Goal: Download file/media

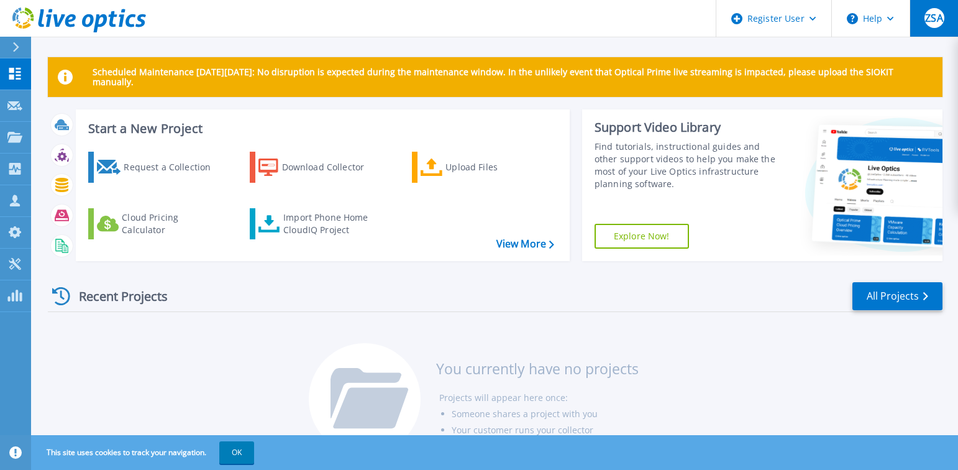
click at [928, 23] on span "ZSA" at bounding box center [933, 18] width 17 height 10
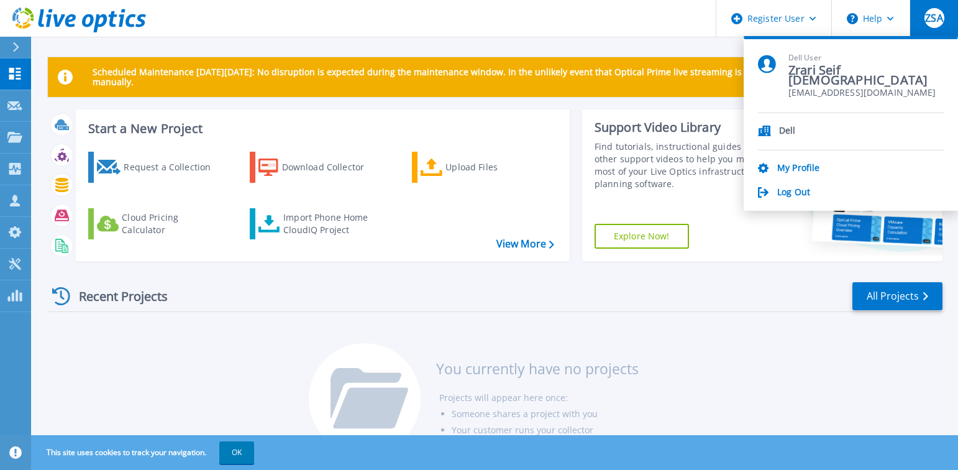
click at [494, 25] on header "Register User Help ZSA Dell User Zrari Seif Allah Zrari.SeifAllah@dellteam.com …" at bounding box center [479, 18] width 958 height 37
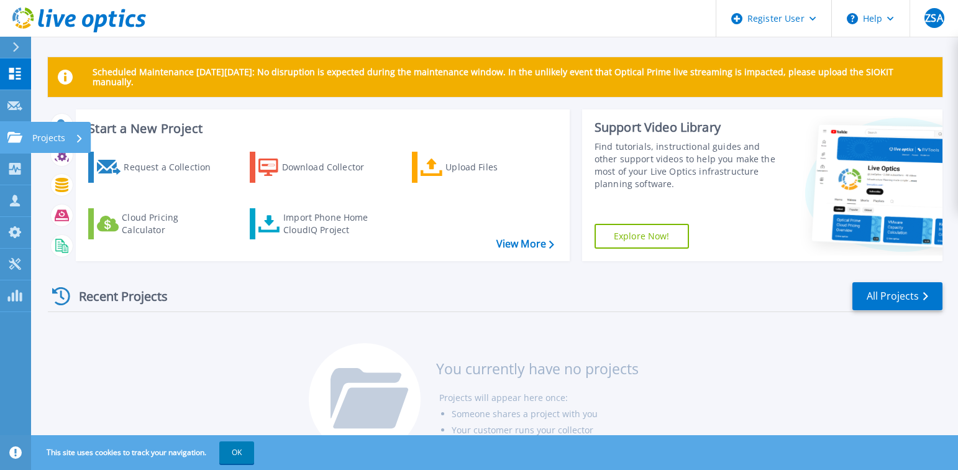
click at [59, 141] on p "Projects" at bounding box center [48, 138] width 33 height 32
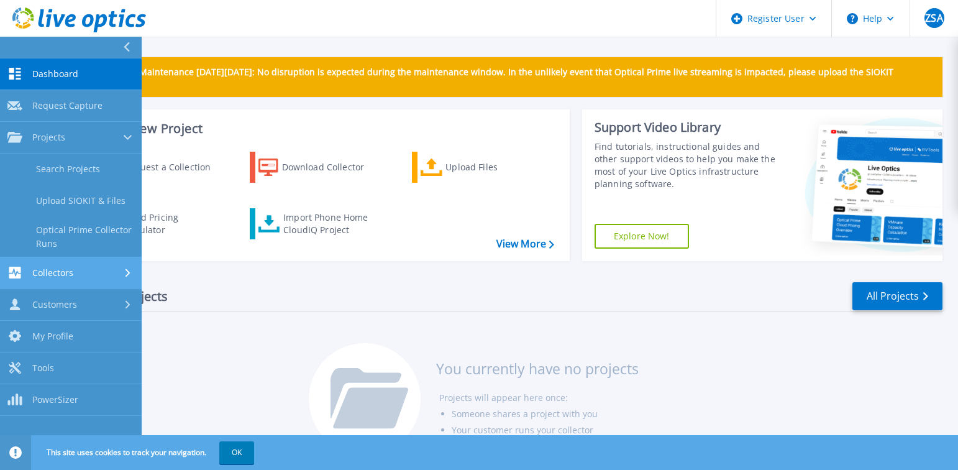
click at [72, 275] on span "Collectors" at bounding box center [52, 272] width 41 height 11
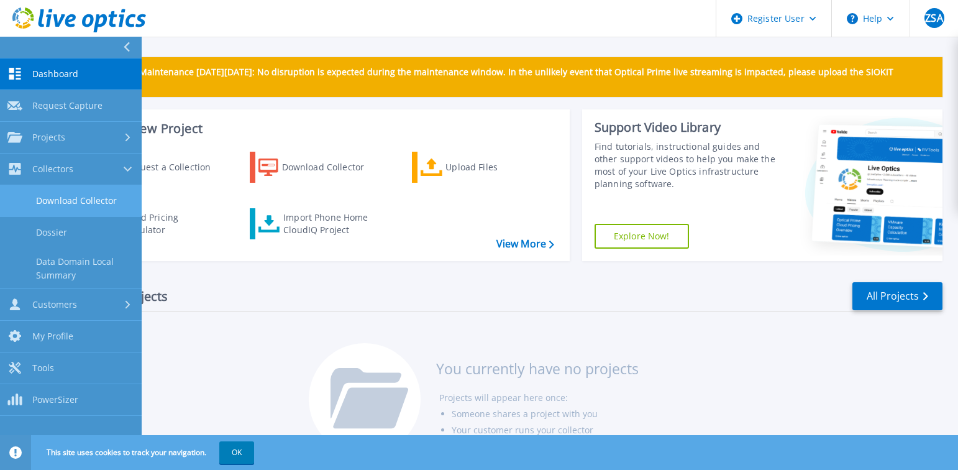
click at [81, 197] on link "Download Collector" at bounding box center [71, 201] width 142 height 32
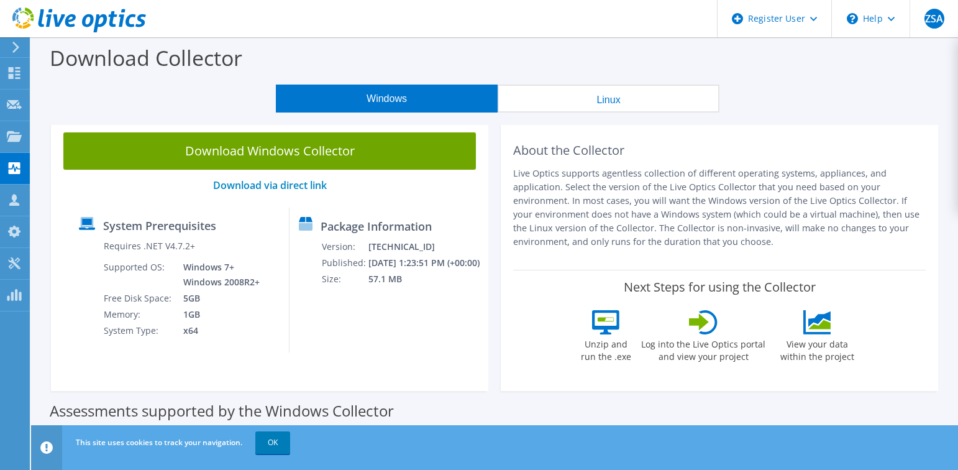
click at [13, 50] on icon at bounding box center [15, 47] width 9 height 11
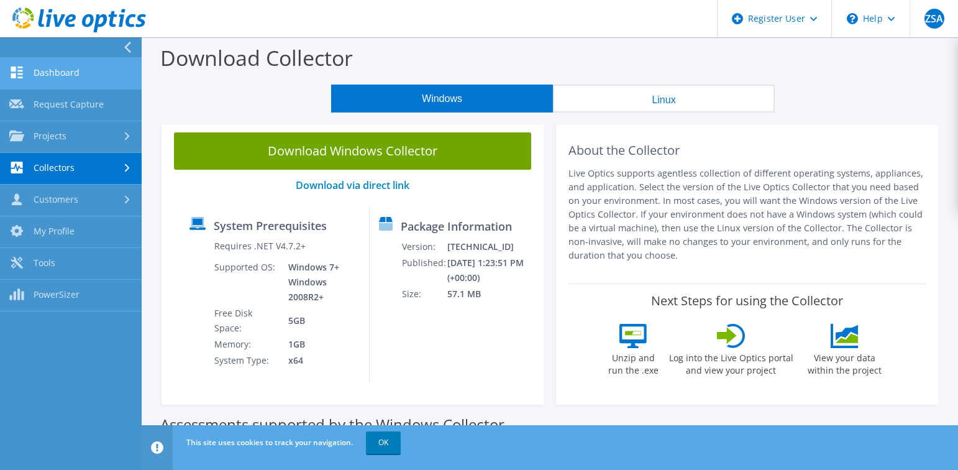
click at [49, 68] on link "Dashboard" at bounding box center [71, 74] width 142 height 32
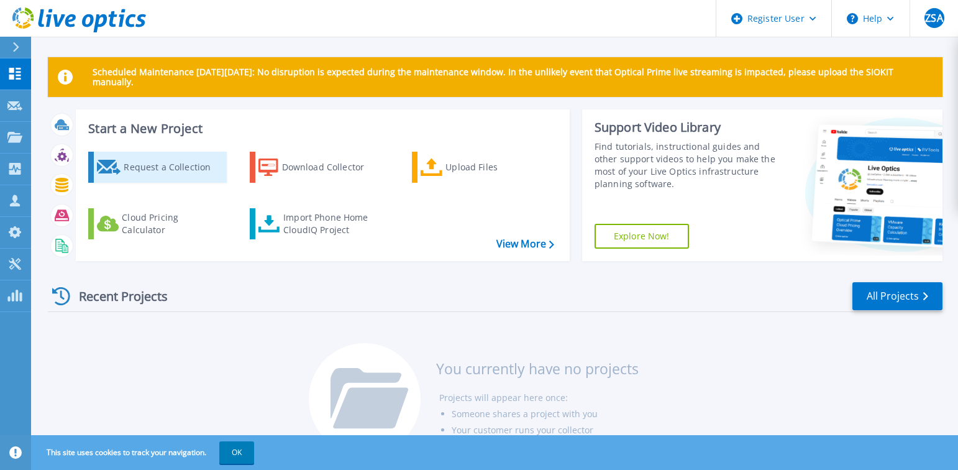
click at [143, 173] on div "Request a Collection" at bounding box center [173, 167] width 99 height 25
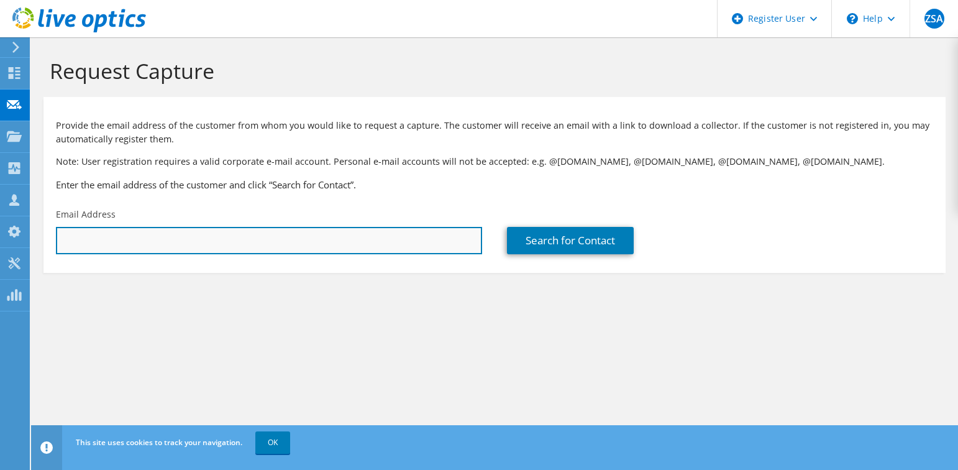
click at [207, 245] on input "text" at bounding box center [269, 240] width 426 height 27
click at [260, 243] on input "text" at bounding box center [269, 240] width 426 height 27
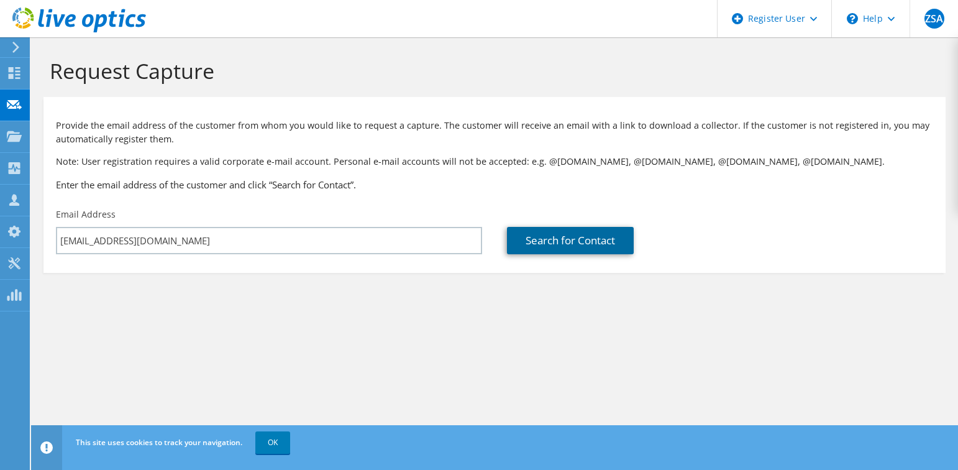
click at [563, 237] on link "Search for Contact" at bounding box center [570, 240] width 127 height 27
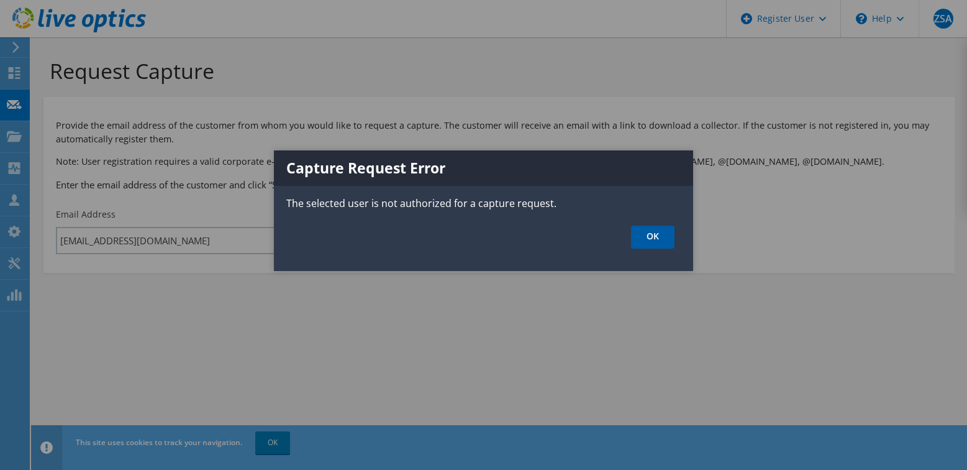
click at [647, 237] on link "OK" at bounding box center [652, 237] width 43 height 23
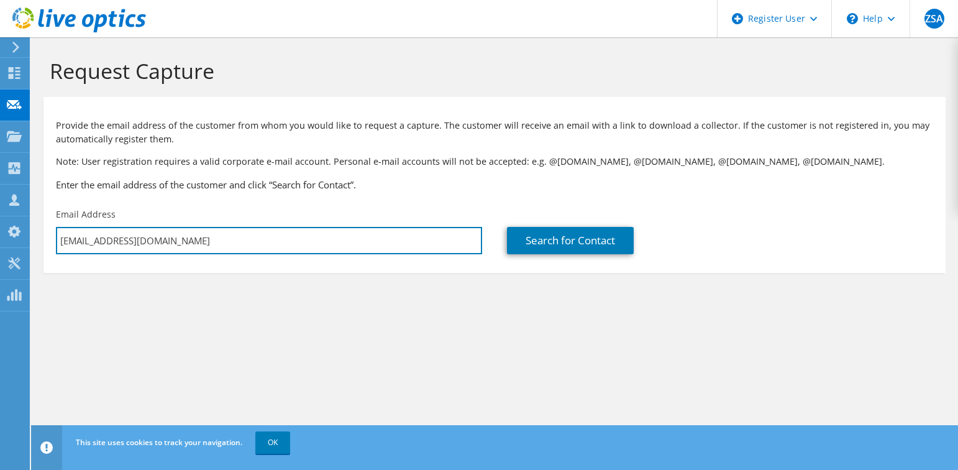
drag, startPoint x: 197, startPoint y: 239, endPoint x: 39, endPoint y: 242, distance: 158.4
click at [39, 242] on section "Request Capture Provide the email address of the customer from whom you would l…" at bounding box center [494, 186] width 927 height 298
type input "zrarisaifvlachou@outlook.fr"
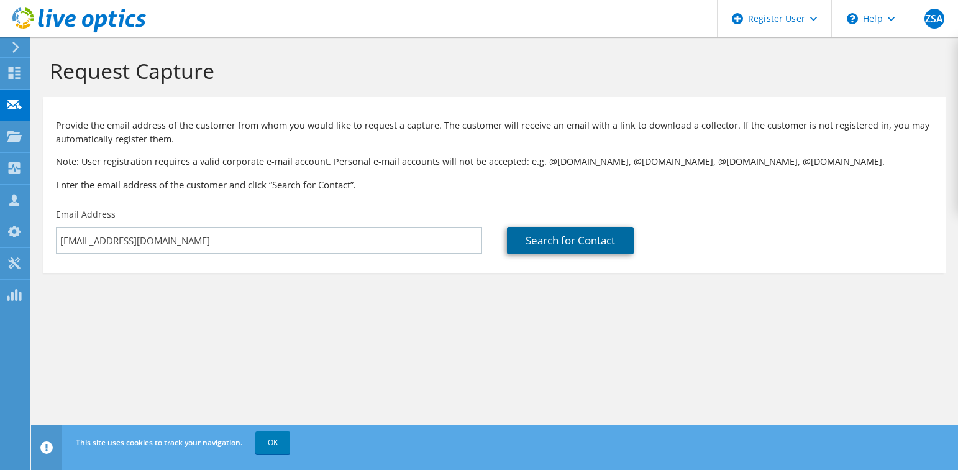
click at [540, 252] on link "Search for Contact" at bounding box center [570, 240] width 127 height 27
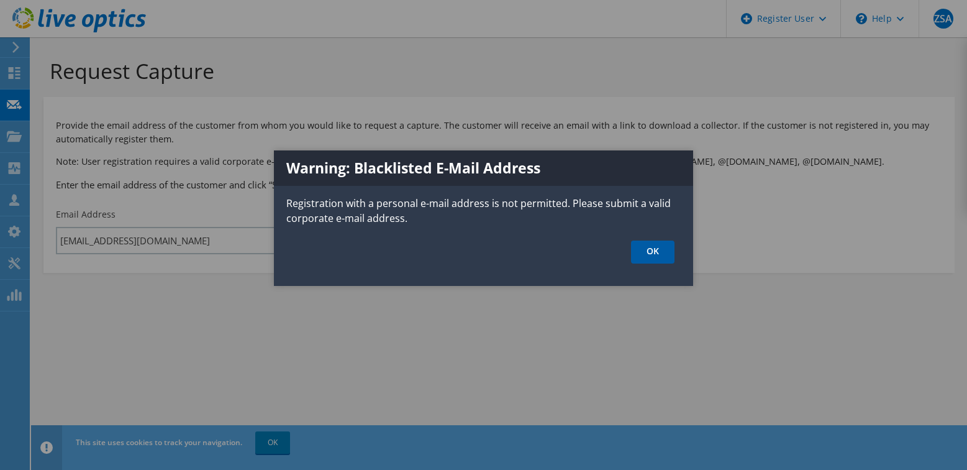
click at [650, 250] on link "OK" at bounding box center [652, 251] width 43 height 23
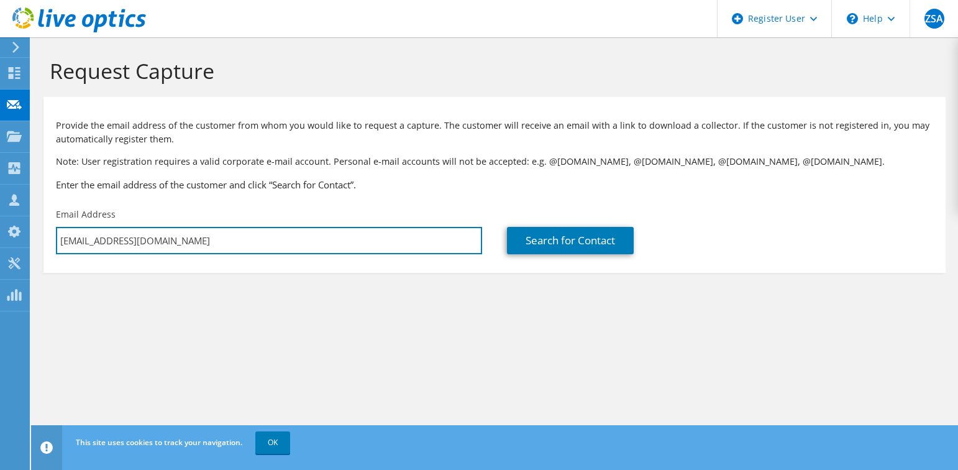
drag, startPoint x: 193, startPoint y: 237, endPoint x: 38, endPoint y: 239, distance: 154.7
click at [38, 239] on section "Request Capture Provide the email address of the customer from whom you would l…" at bounding box center [494, 186] width 927 height 298
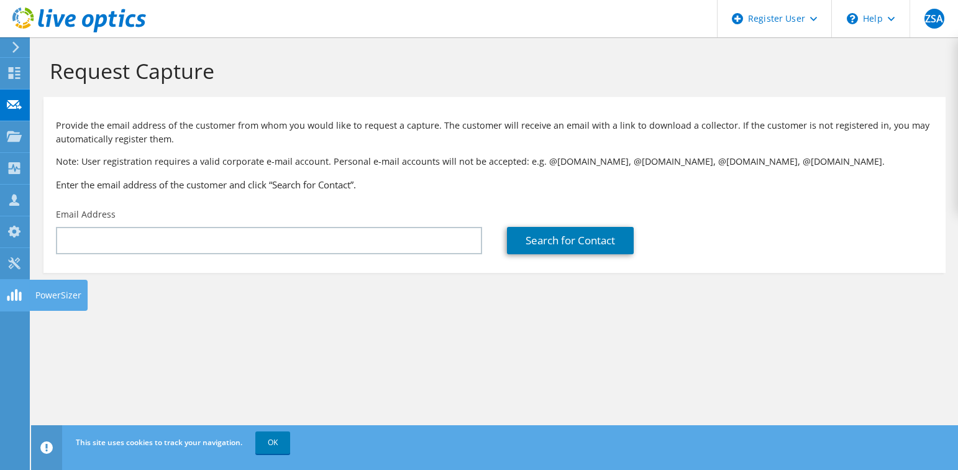
click at [18, 295] on icon at bounding box center [14, 295] width 15 height 12
click at [14, 49] on icon at bounding box center [15, 47] width 9 height 11
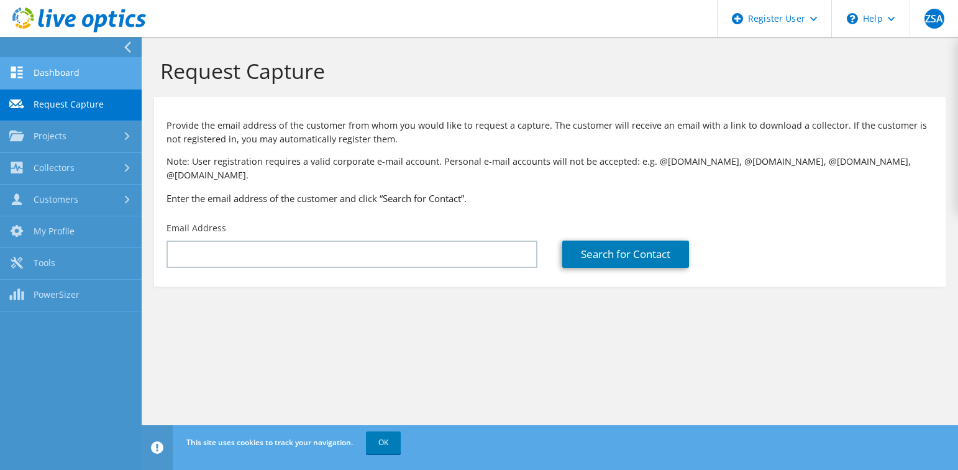
click at [46, 75] on link "Dashboard" at bounding box center [71, 74] width 142 height 32
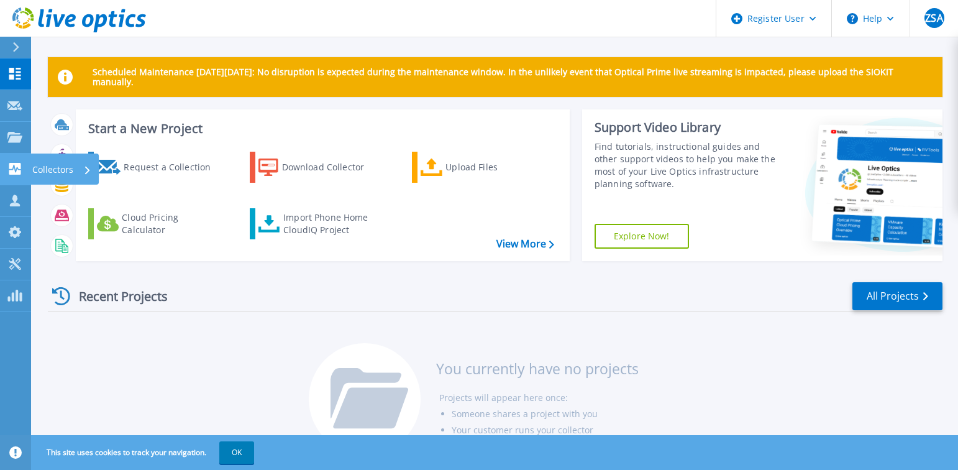
click at [48, 165] on p "Collectors" at bounding box center [52, 169] width 41 height 32
click at [299, 309] on div "Recent Projects All Projects" at bounding box center [495, 296] width 895 height 31
click at [66, 18] on icon at bounding box center [70, 20] width 11 height 13
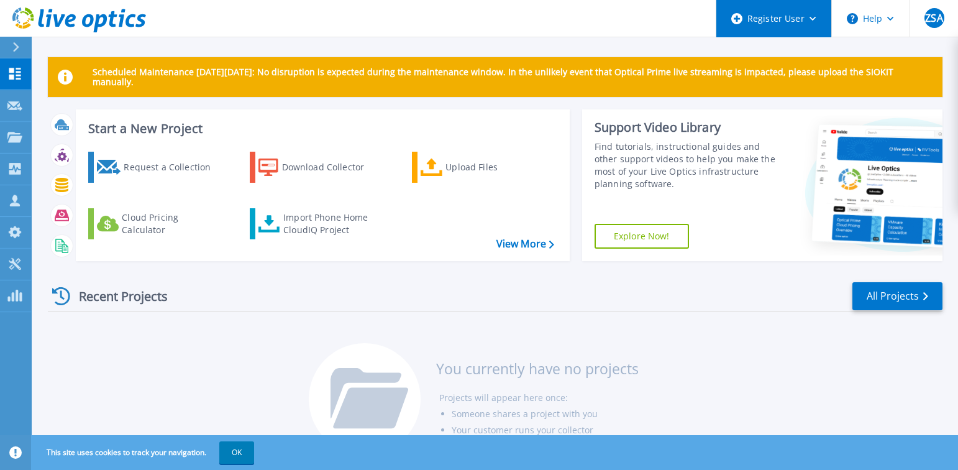
click at [811, 22] on div "Register User" at bounding box center [773, 18] width 115 height 37
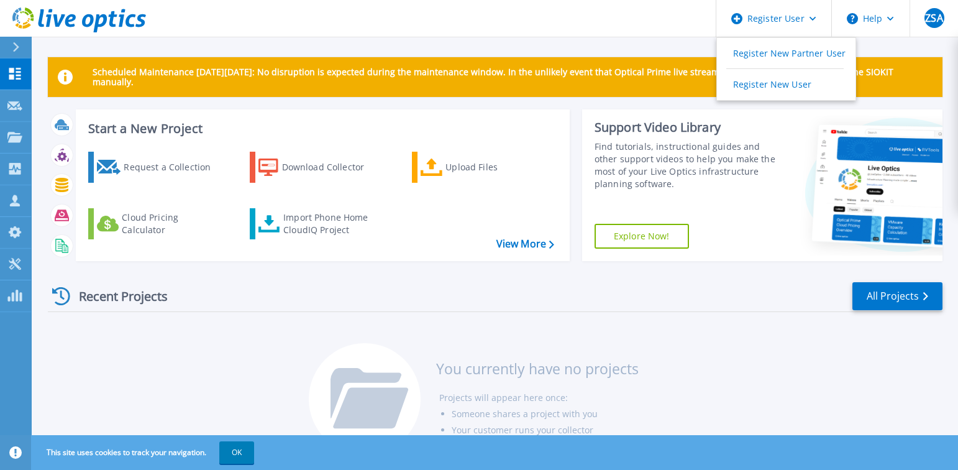
click at [768, 332] on div "Recent Projects All Projects You currently have no projects Projects will appea…" at bounding box center [495, 369] width 895 height 196
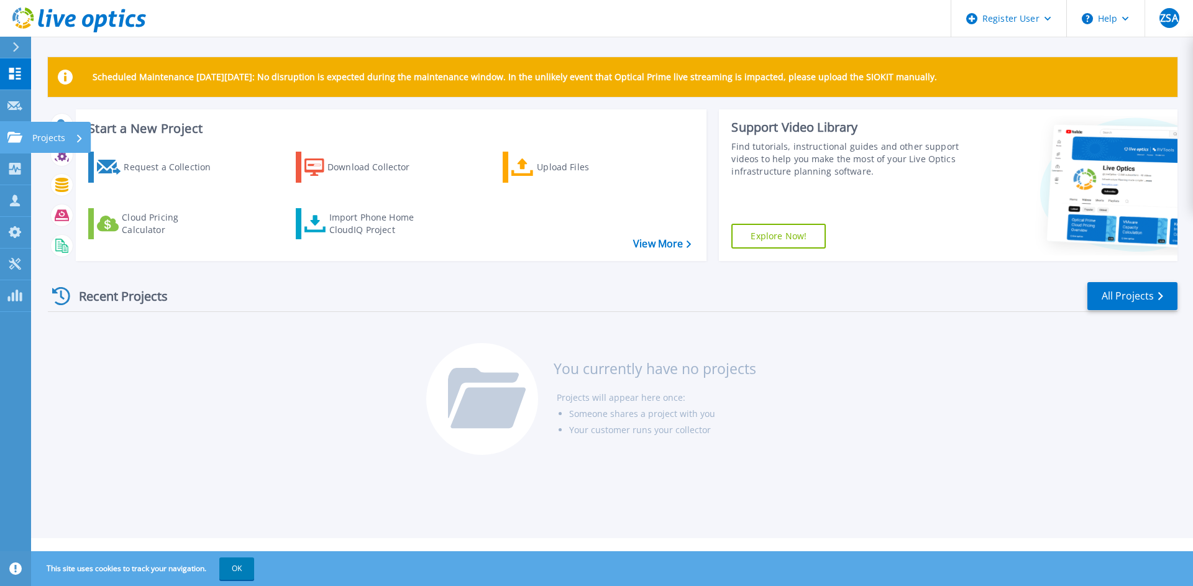
click at [80, 141] on icon at bounding box center [79, 138] width 5 height 8
click at [323, 334] on div "Recent Projects All Projects You currently have no projects Projects will appea…" at bounding box center [612, 369] width 1129 height 196
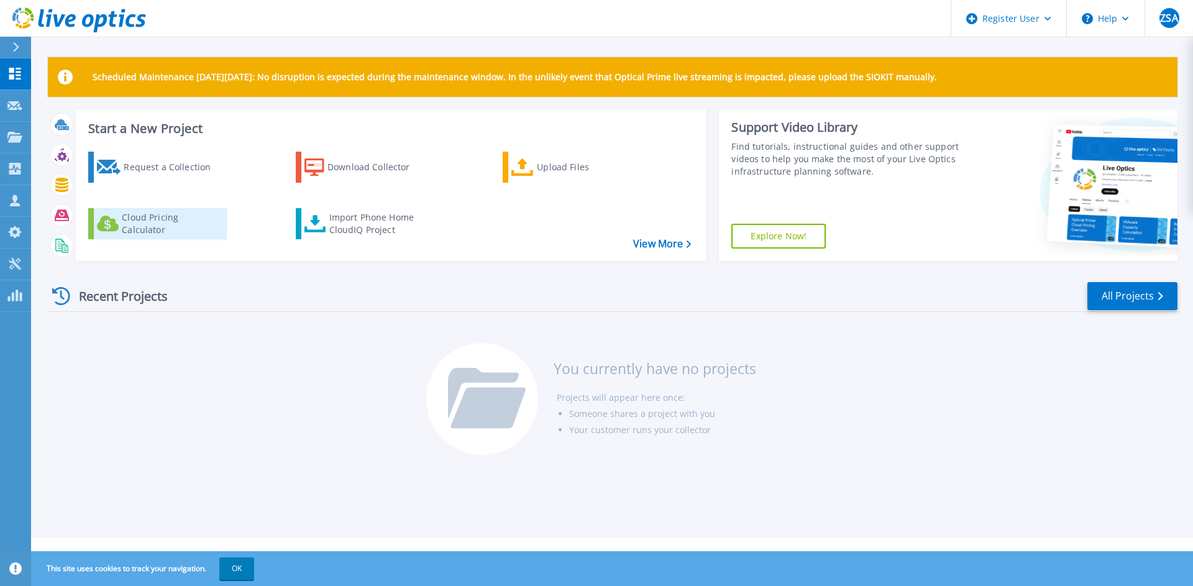
click at [129, 224] on div "Cloud Pricing Calculator" at bounding box center [171, 223] width 99 height 25
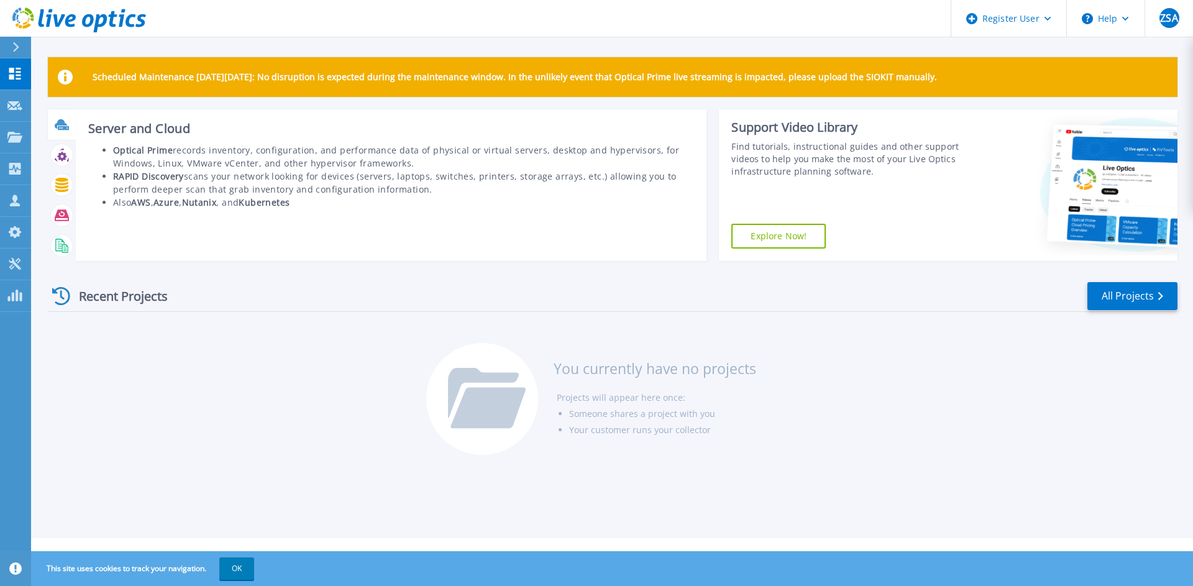
click at [62, 127] on icon at bounding box center [63, 128] width 11 height 4
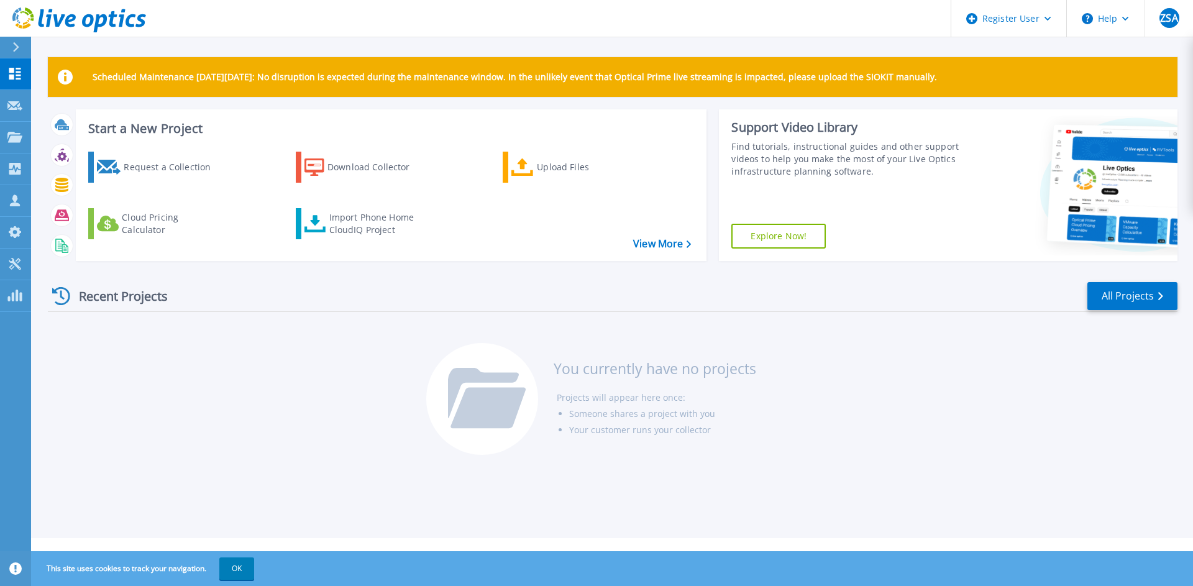
click at [575, 413] on li "Someone shares a project with you" at bounding box center [662, 414] width 187 height 16
click at [227, 469] on button "OK" at bounding box center [236, 568] width 35 height 22
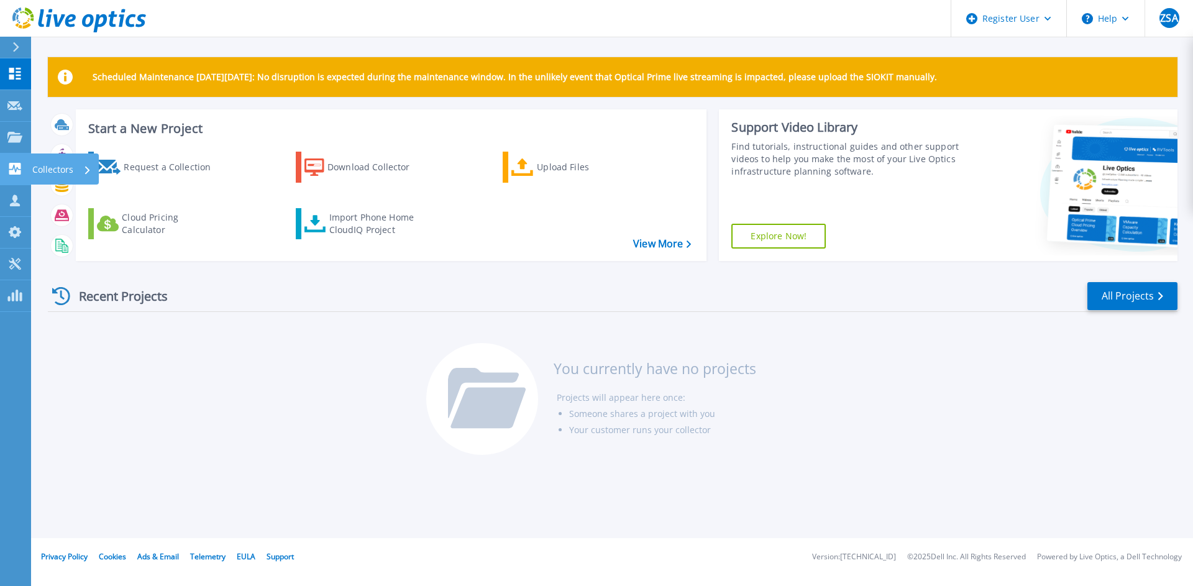
click at [52, 166] on p "Collectors" at bounding box center [52, 169] width 41 height 32
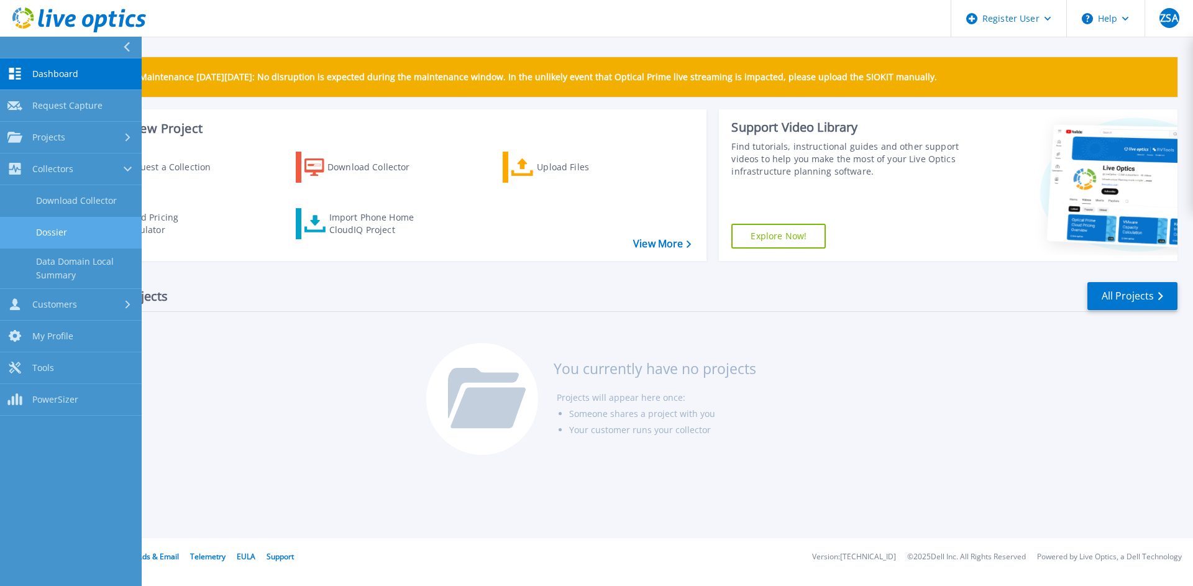
click at [94, 232] on link "Dossier" at bounding box center [71, 233] width 142 height 32
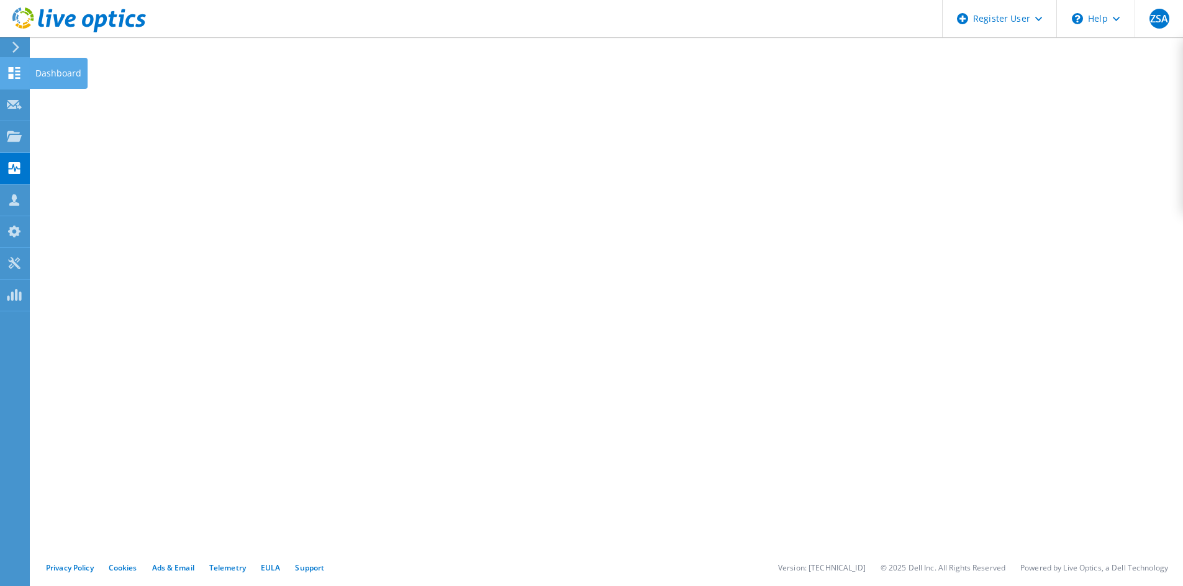
click at [12, 73] on icon at bounding box center [14, 73] width 15 height 12
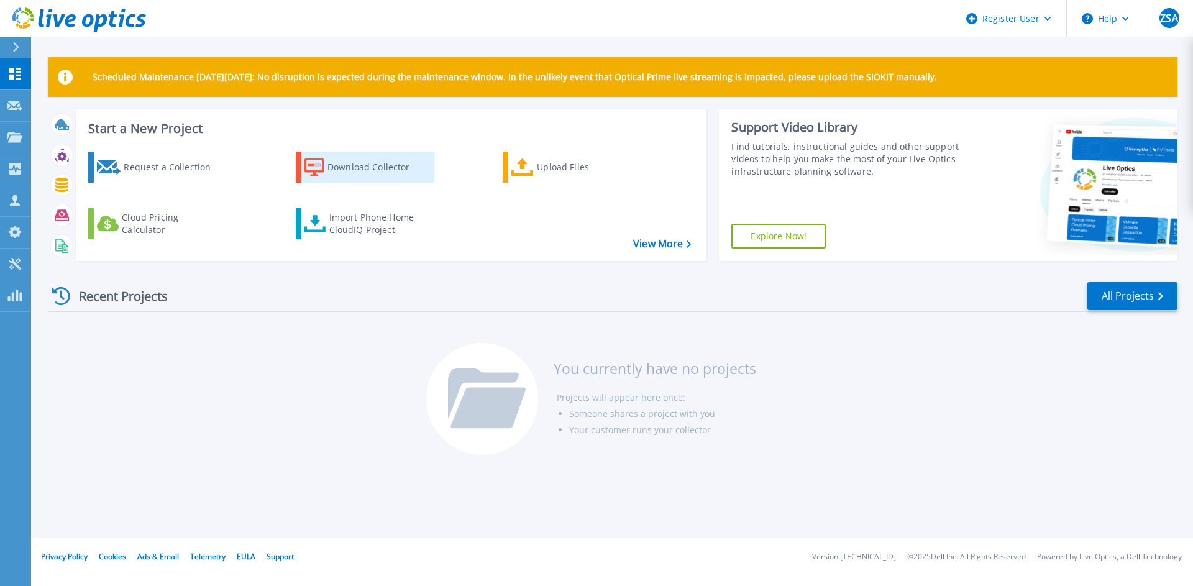
click at [347, 168] on div "Download Collector" at bounding box center [376, 167] width 99 height 25
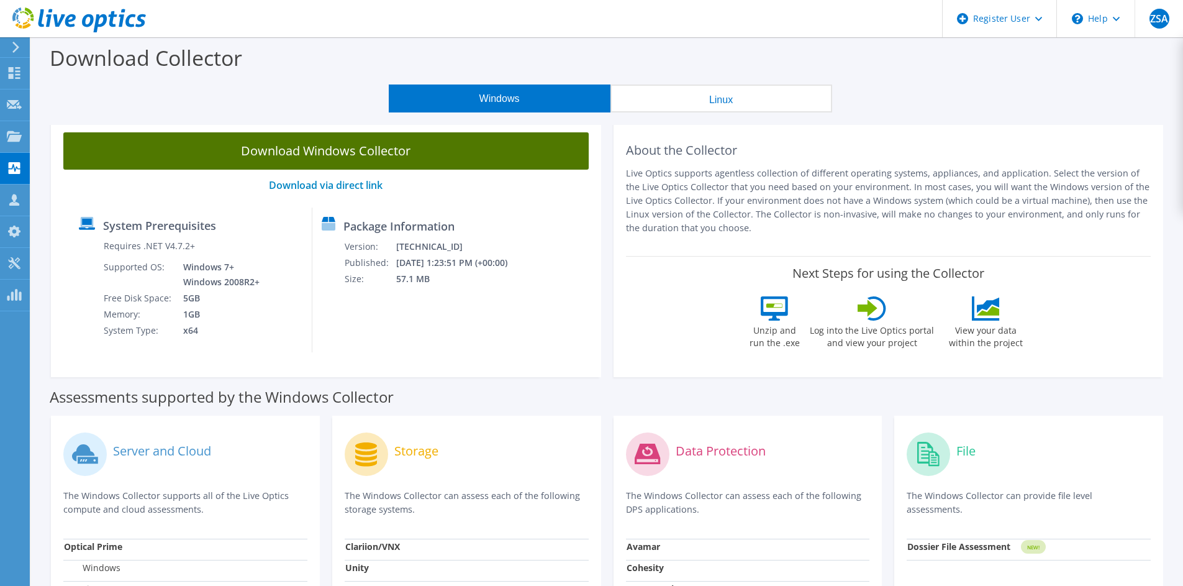
click at [353, 154] on link "Download Windows Collector" at bounding box center [326, 150] width 526 height 37
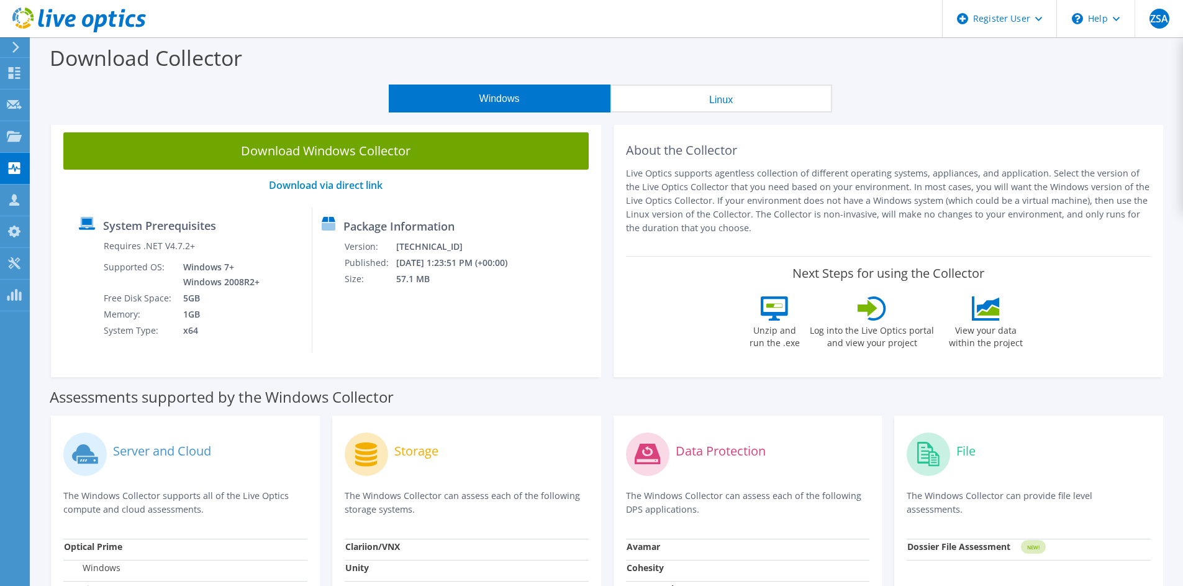
click at [289, 48] on div "Download Collector" at bounding box center [607, 60] width 1140 height 47
click at [45, 73] on div "Dashboard" at bounding box center [58, 73] width 58 height 31
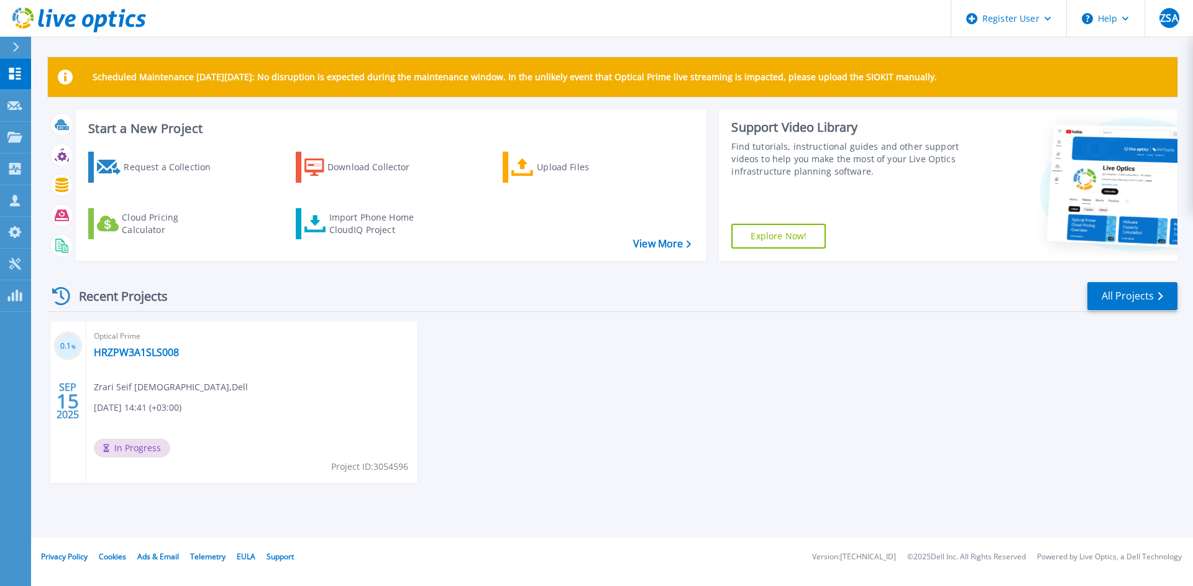
click at [240, 404] on div "Optical Prime HRZPW3A1SLS008 Zrari Seif Allah , Dell 09/15/2025, 14:41 (+03:00)…" at bounding box center [251, 402] width 331 height 161
click at [135, 352] on link "HRZPW3A1SLS008" at bounding box center [136, 352] width 85 height 12
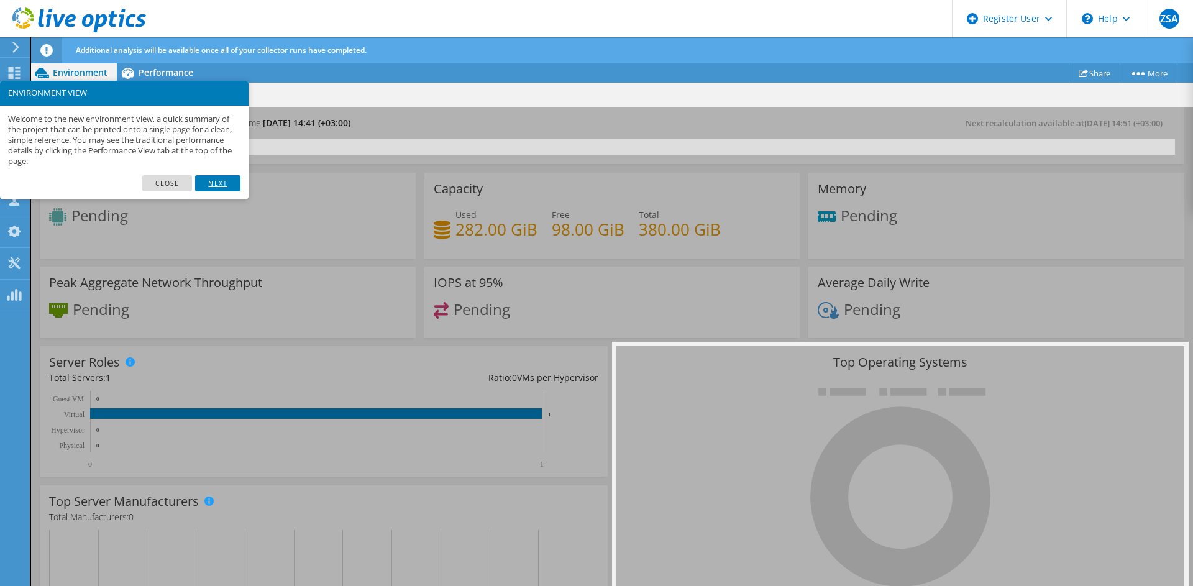
click at [218, 184] on link "Next" at bounding box center [217, 183] width 45 height 16
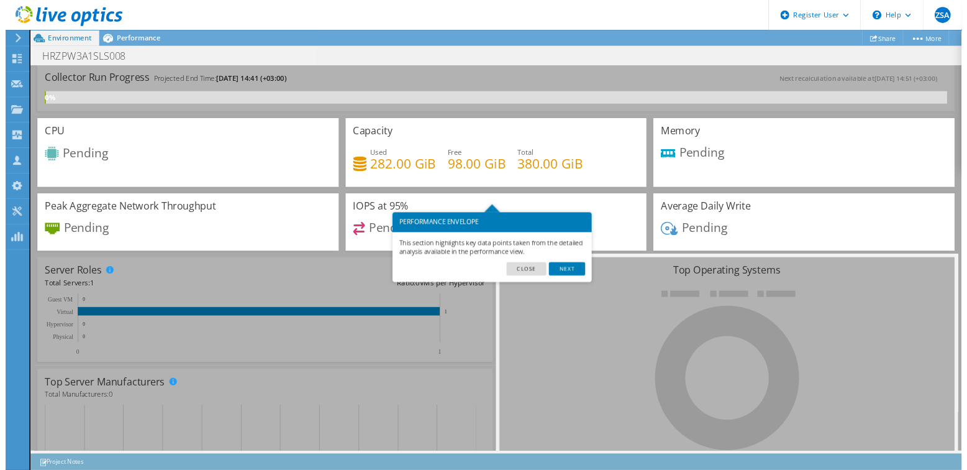
scroll to position [62, 0]
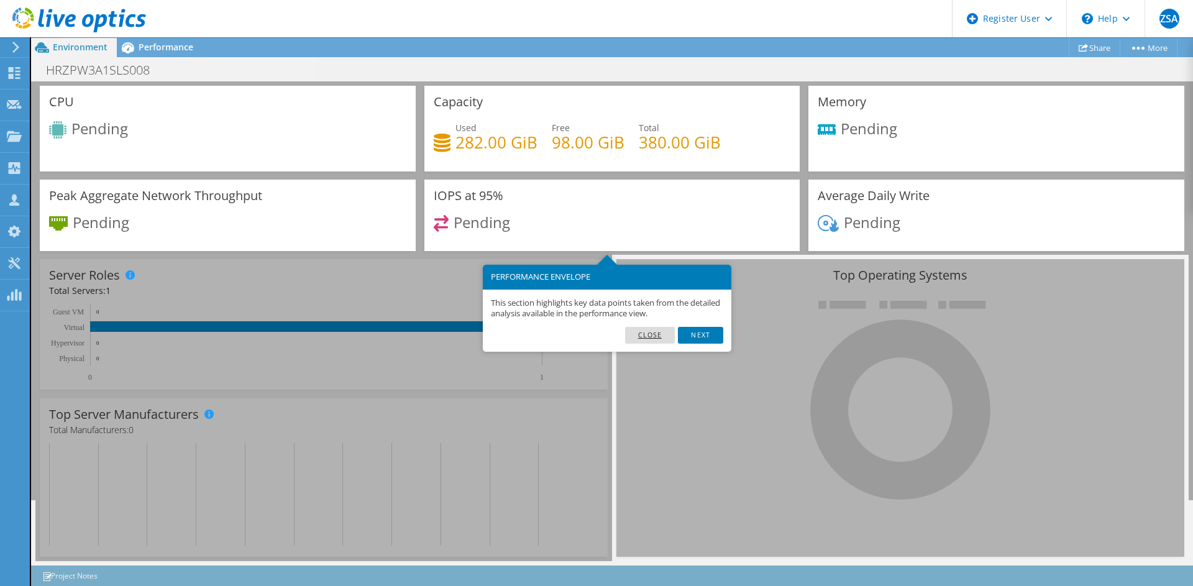
click at [654, 338] on link "Close" at bounding box center [650, 335] width 50 height 16
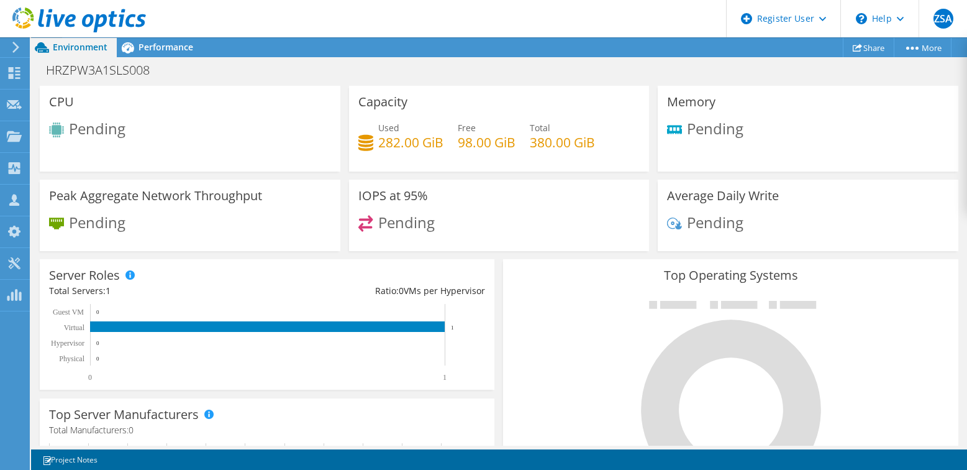
click at [123, 155] on div "CPU Pending" at bounding box center [190, 129] width 301 height 86
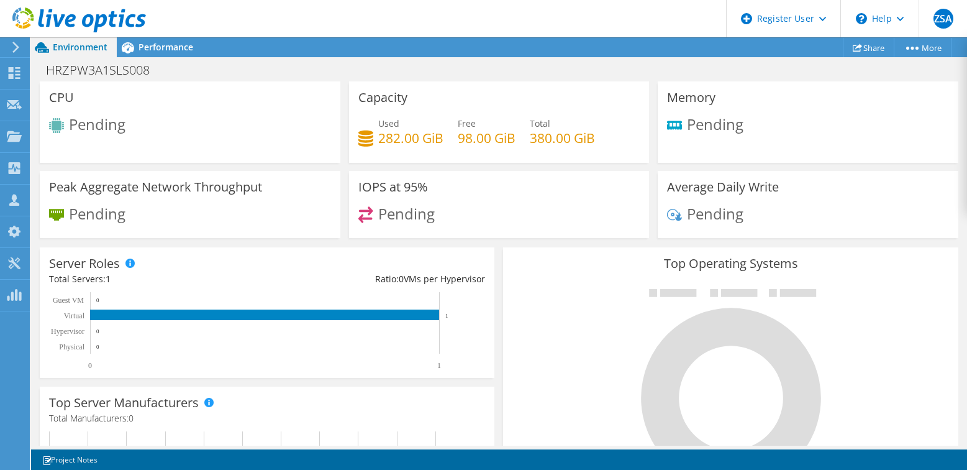
scroll to position [430, 0]
click at [148, 50] on span "Performance" at bounding box center [166, 47] width 55 height 12
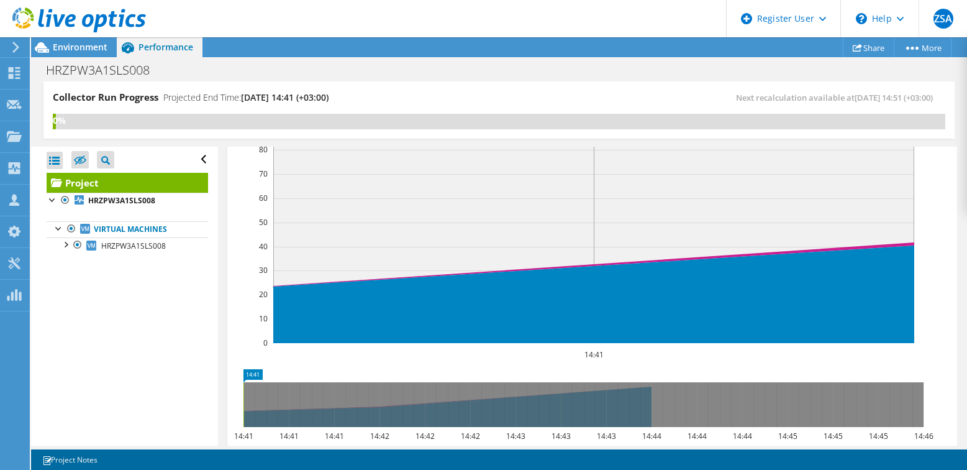
scroll to position [306, 0]
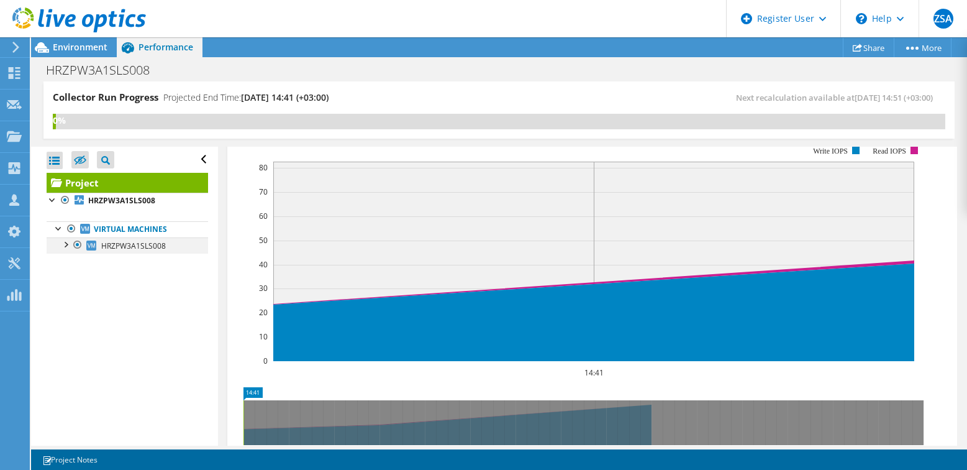
click at [69, 245] on div at bounding box center [65, 243] width 12 height 12
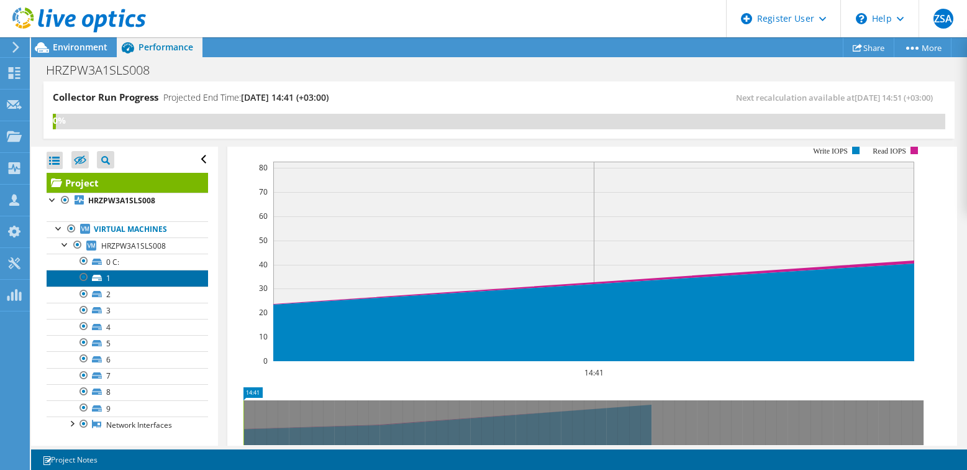
click at [107, 276] on link "1" at bounding box center [128, 278] width 162 height 16
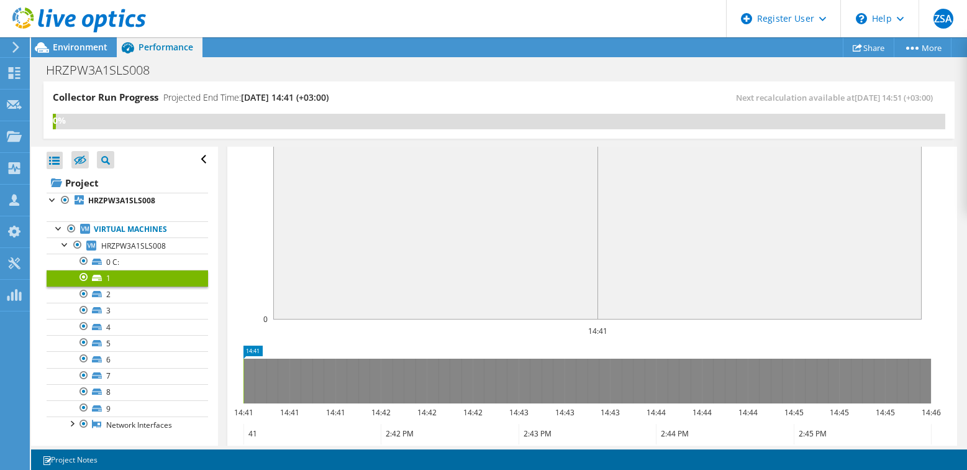
scroll to position [206, 0]
